Goal: Check status: Check status

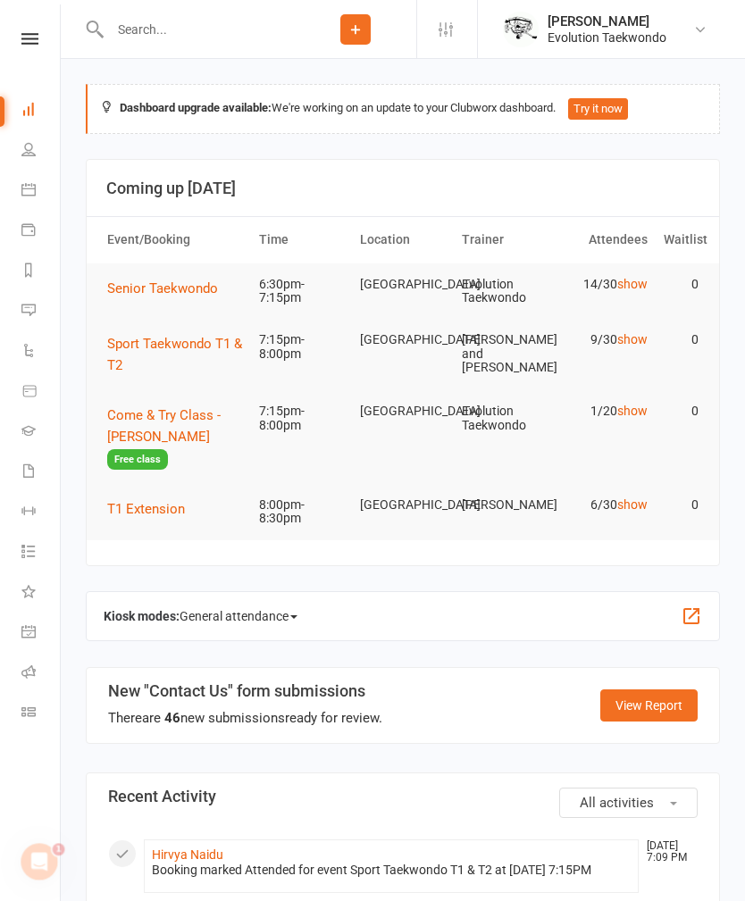
click at [204, 346] on span "Sport Taekwondo T1 & T2" at bounding box center [174, 354] width 135 height 37
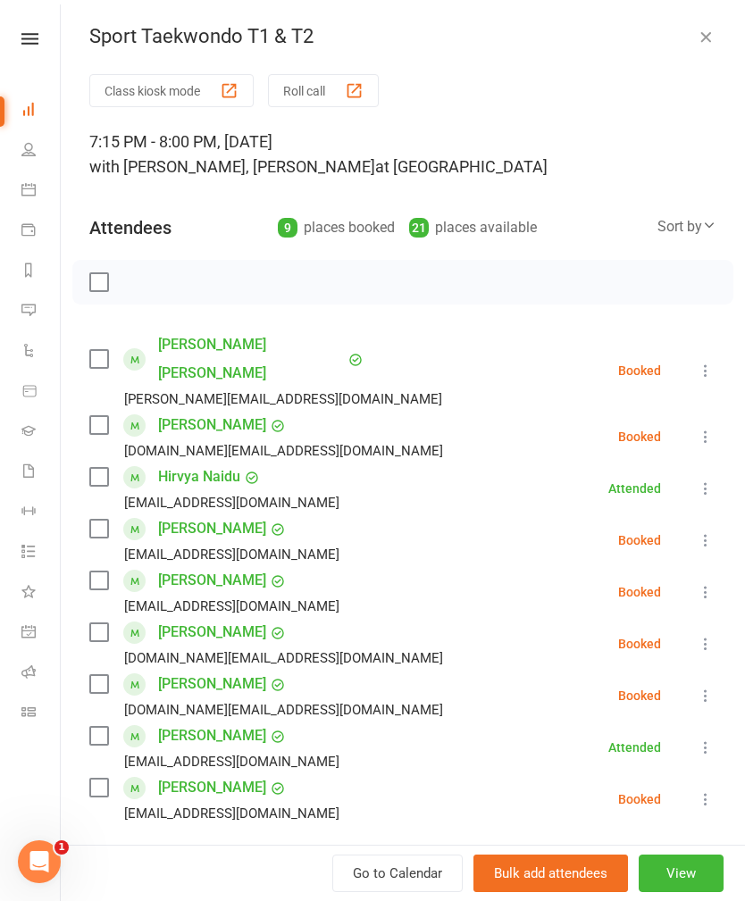
click at [704, 31] on icon "button" at bounding box center [705, 37] width 18 height 18
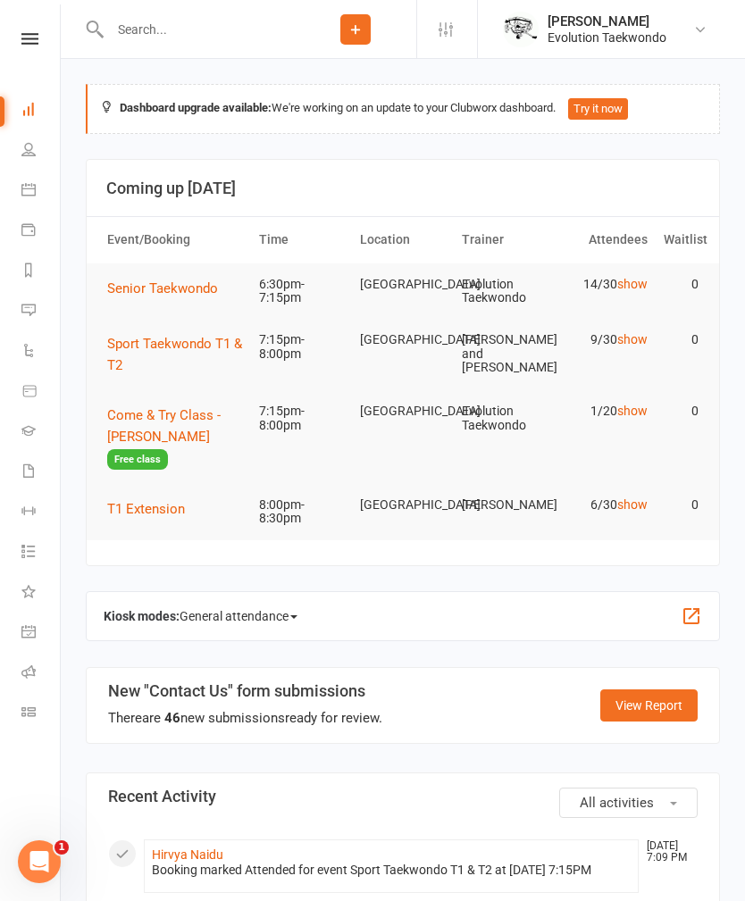
click at [146, 502] on span "T1 Extension" at bounding box center [146, 509] width 78 height 16
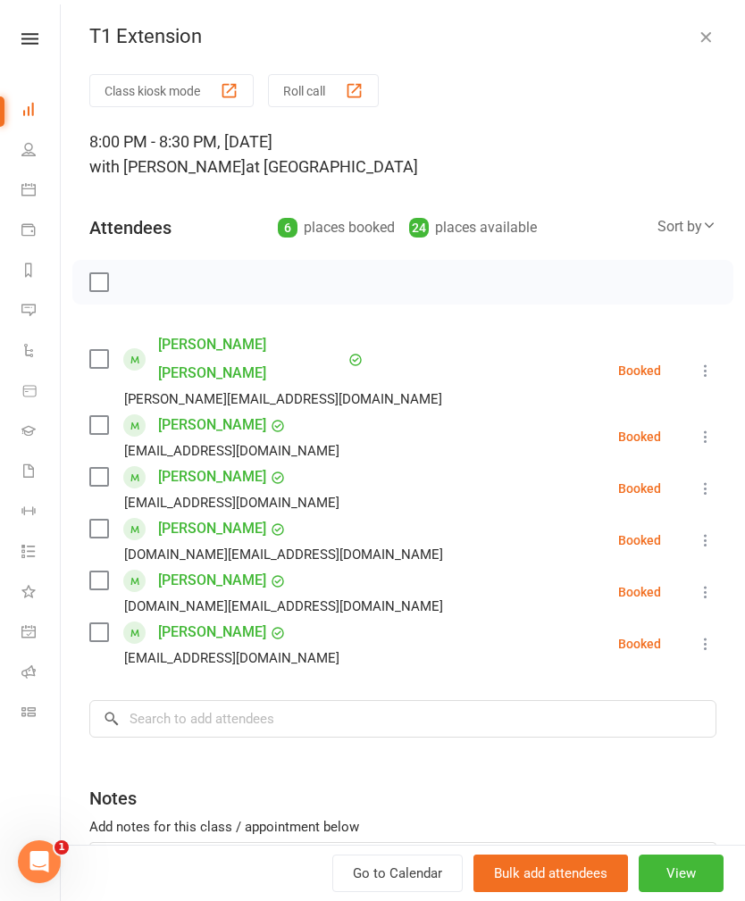
click at [704, 22] on div "T1 Extension Class kiosk mode Roll call 8:00 PM - 8:30 PM, [DATE] with [PERSON_…" at bounding box center [403, 450] width 684 height 901
click at [697, 36] on icon "button" at bounding box center [705, 37] width 18 height 18
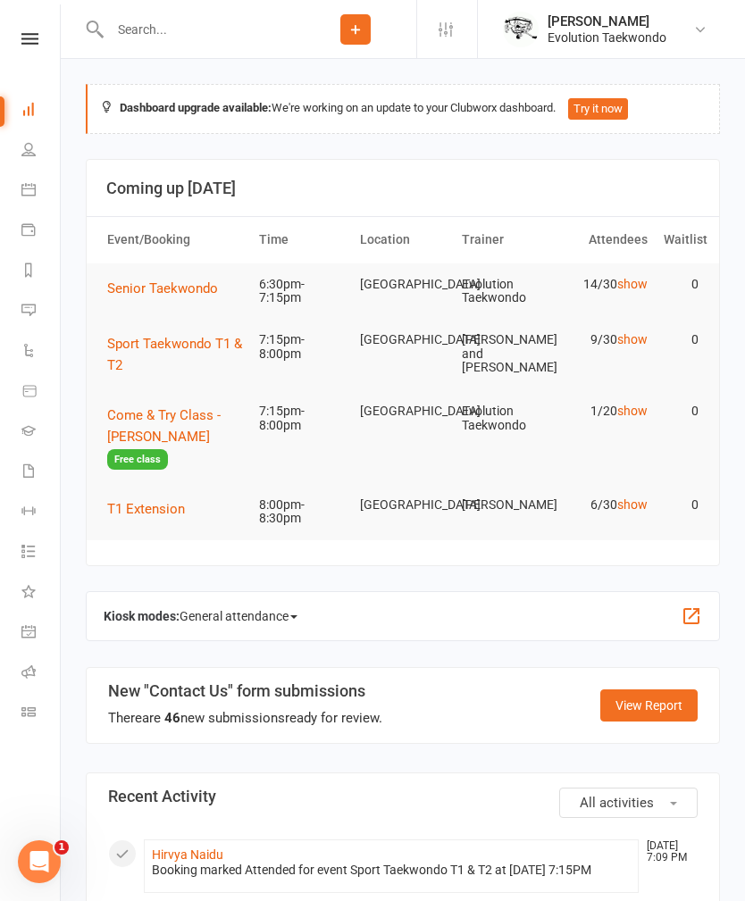
click at [169, 289] on span "Senior Taekwondo" at bounding box center [162, 288] width 111 height 16
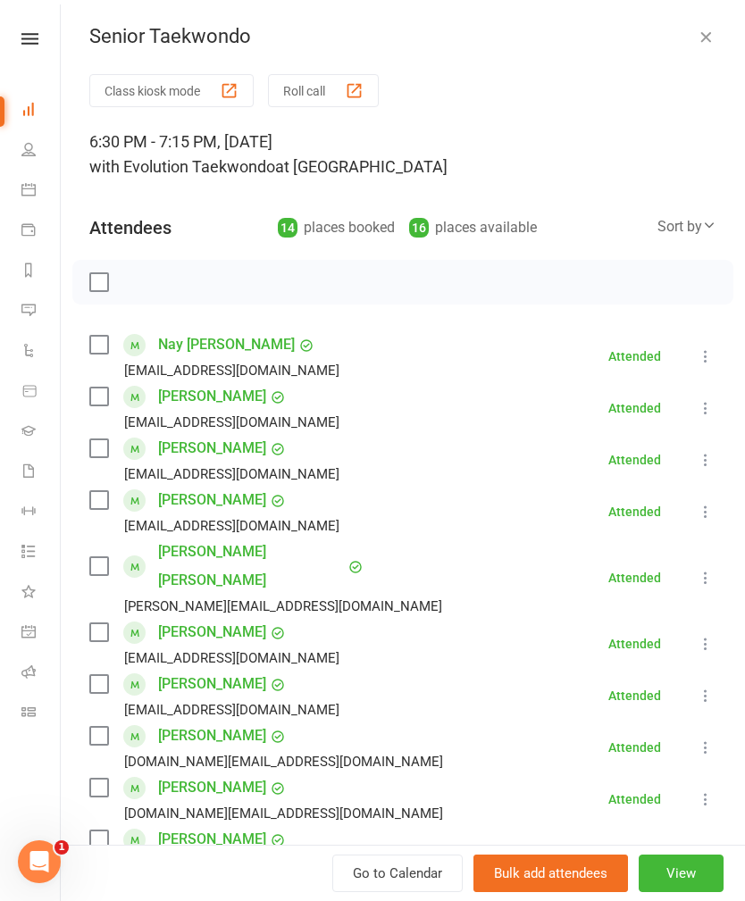
click at [701, 39] on icon "button" at bounding box center [705, 37] width 18 height 18
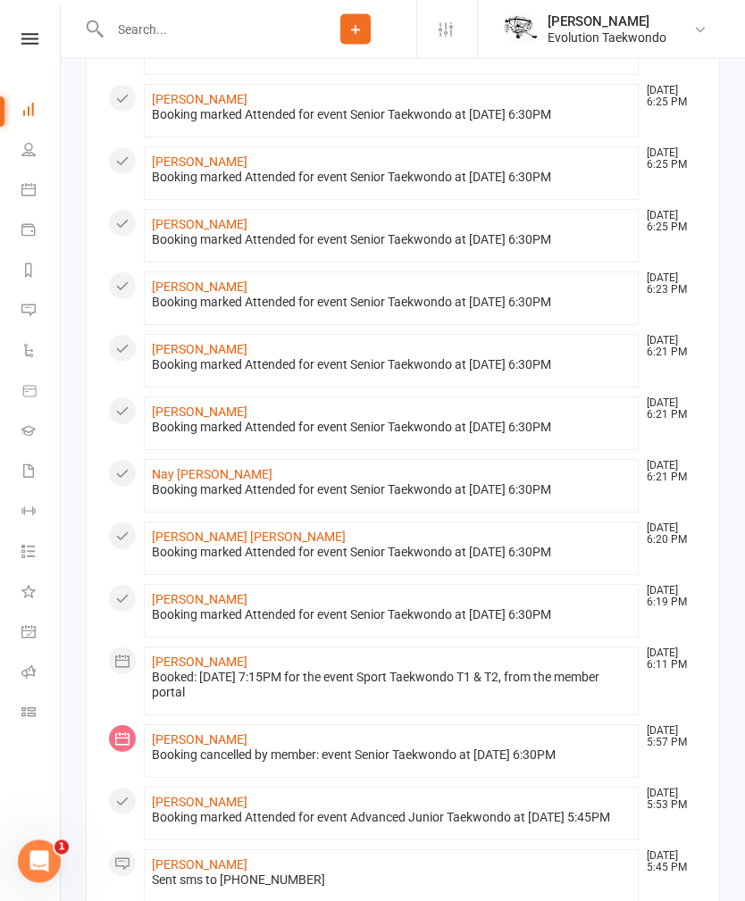
scroll to position [1256, 0]
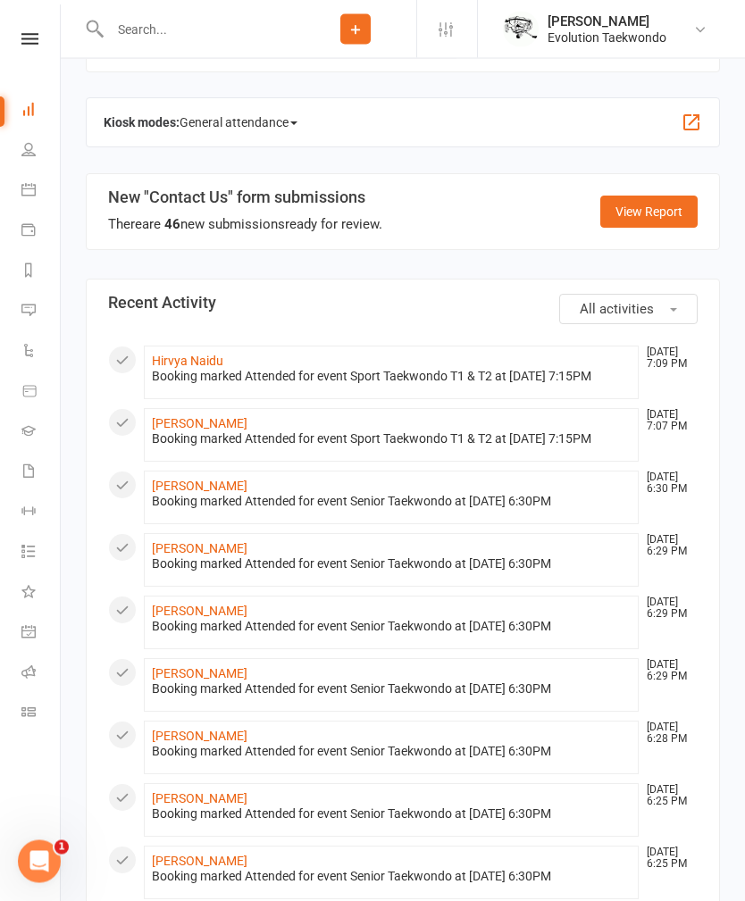
click at [657, 295] on button "All activities" at bounding box center [628, 310] width 138 height 30
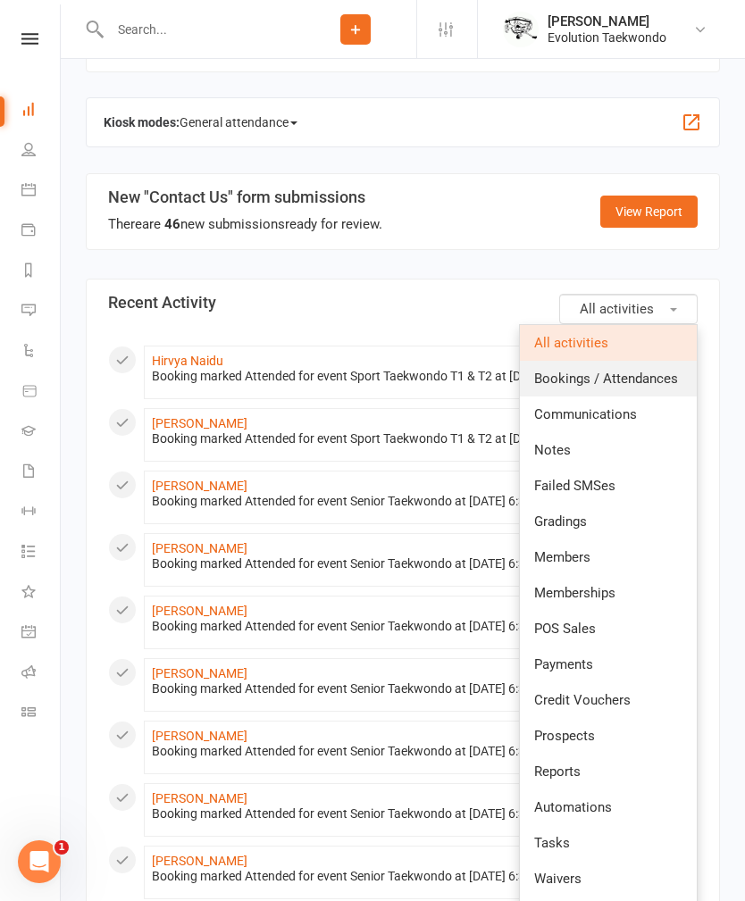
click at [627, 370] on span "Bookings / Attendances" at bounding box center [606, 378] width 144 height 16
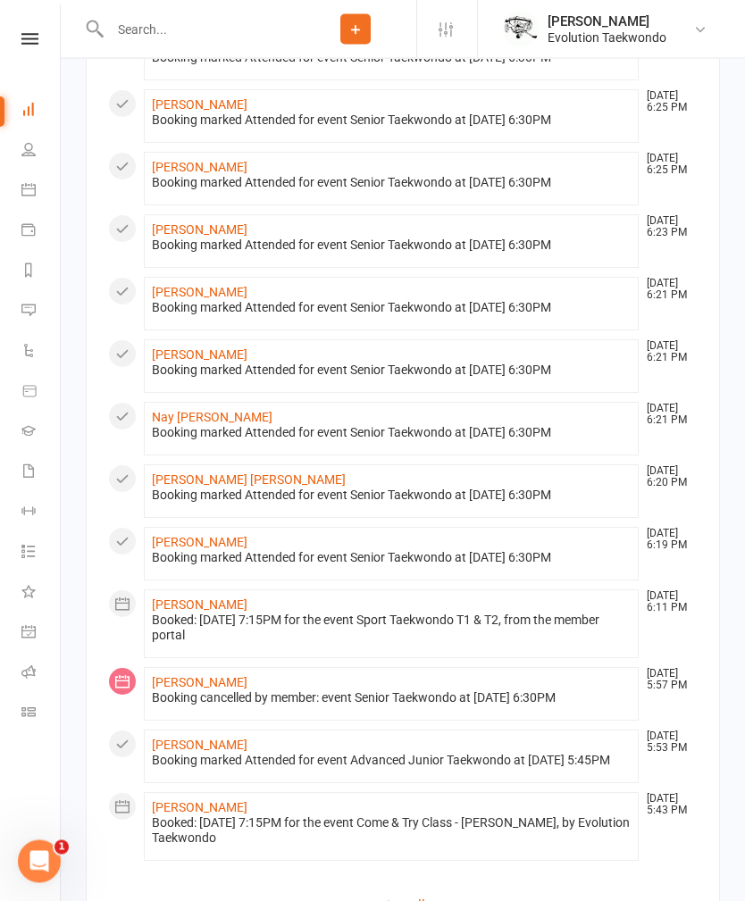
scroll to position [1240, 0]
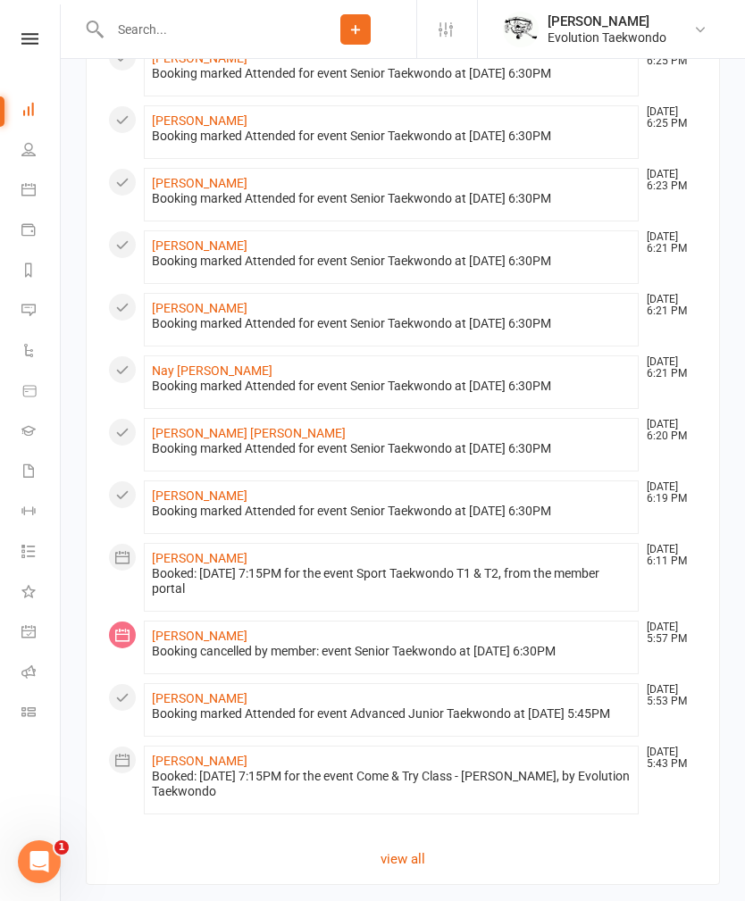
click at [168, 565] on link "[PERSON_NAME]" at bounding box center [200, 558] width 96 height 14
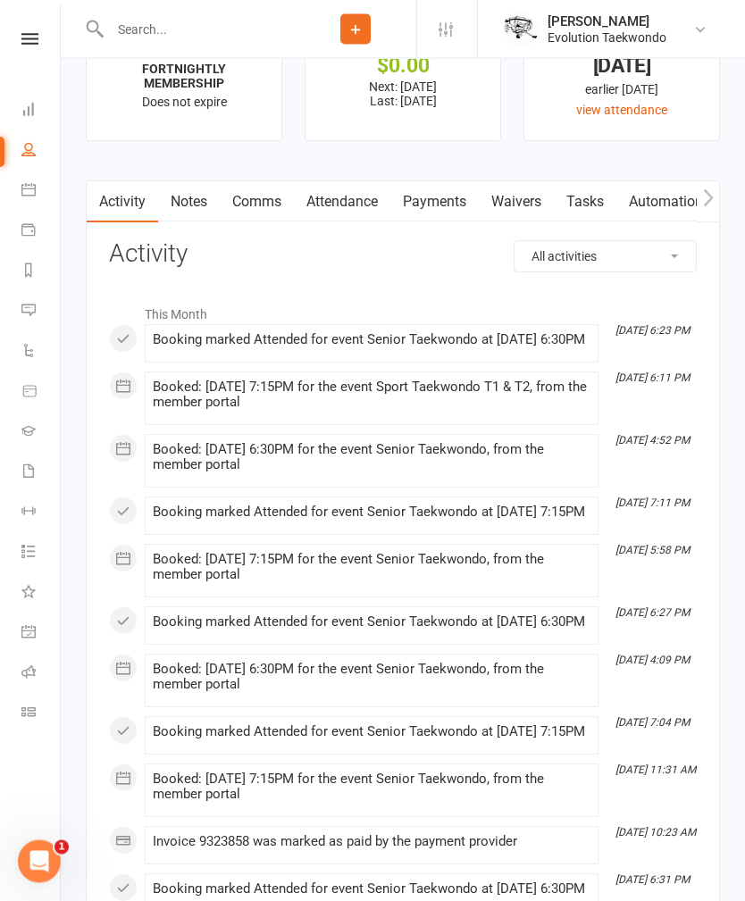
scroll to position [1725, 0]
